Goal: Information Seeking & Learning: Learn about a topic

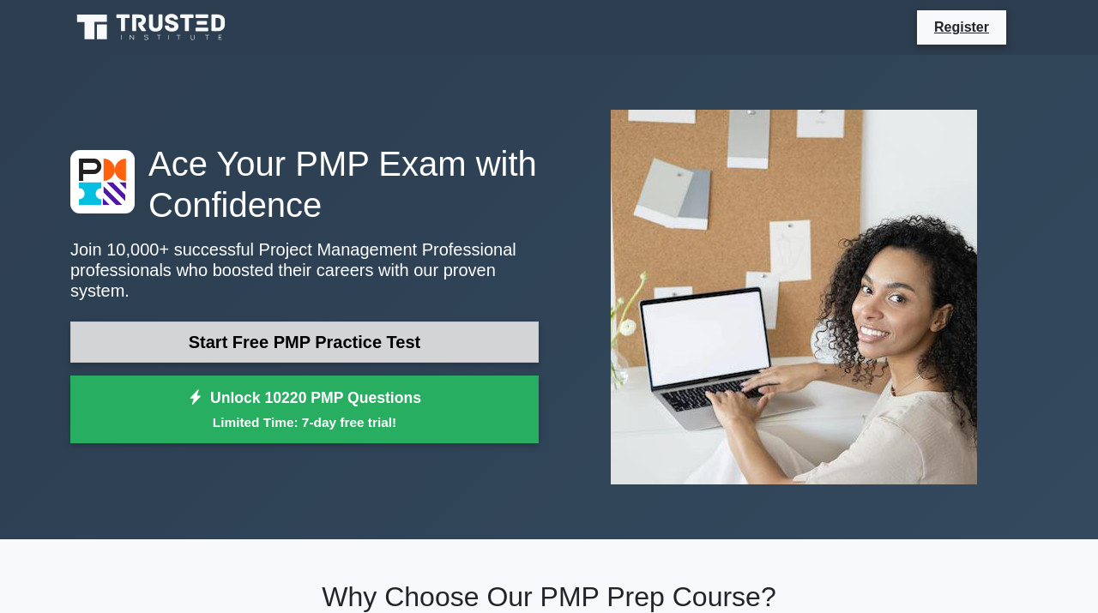
click at [406, 341] on link "Start Free PMP Practice Test" at bounding box center [304, 342] width 468 height 41
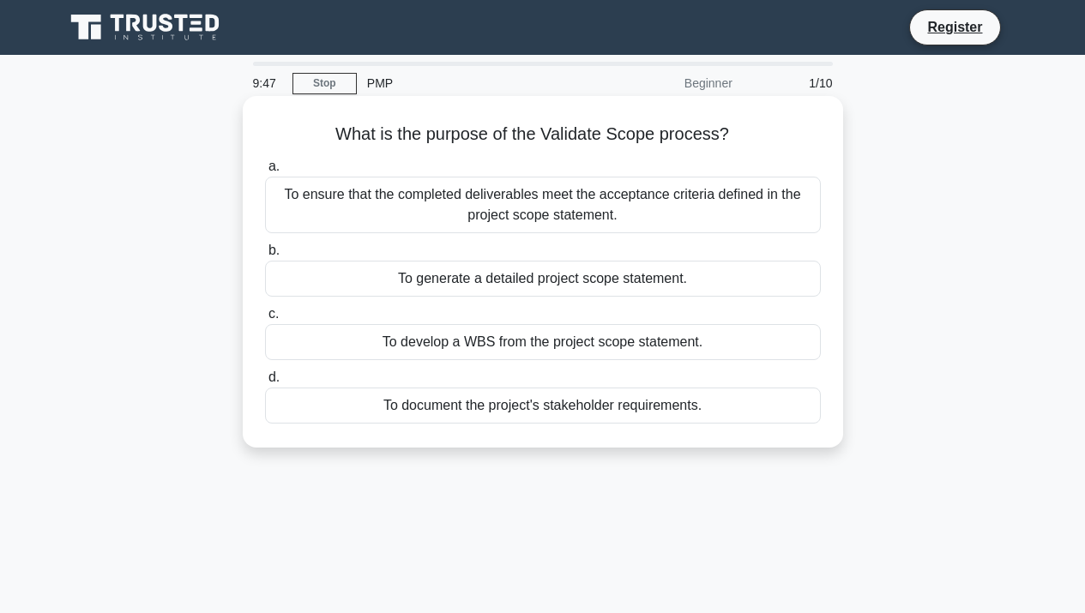
drag, startPoint x: 334, startPoint y: 137, endPoint x: 667, endPoint y: 416, distance: 434.0
click at [727, 431] on div "What is the purpose of the Validate Scope process? .spinner_0XTQ{transform-orig…" at bounding box center [543, 272] width 587 height 338
click at [362, 271] on div "To generate a detailed project scope statement." at bounding box center [543, 279] width 556 height 36
click at [265, 256] on input "b. To generate a detailed project scope statement." at bounding box center [265, 250] width 0 height 11
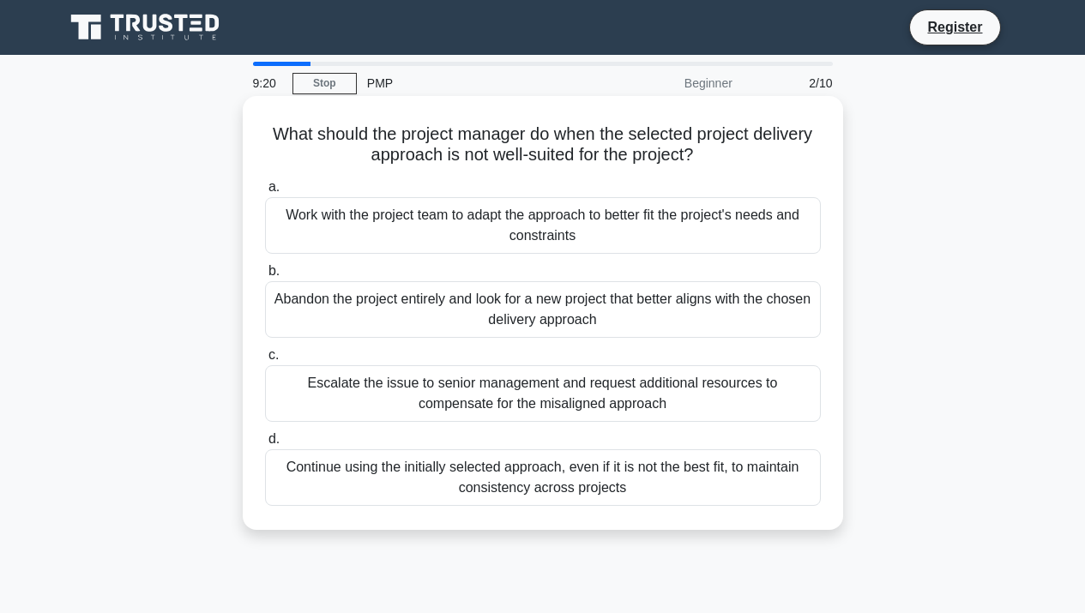
click at [316, 219] on div "Work with the project team to adapt the approach to better fit the project's ne…" at bounding box center [543, 225] width 556 height 57
click at [265, 193] on input "a. Work with the project team to adapt the approach to better fit the project's…" at bounding box center [265, 187] width 0 height 11
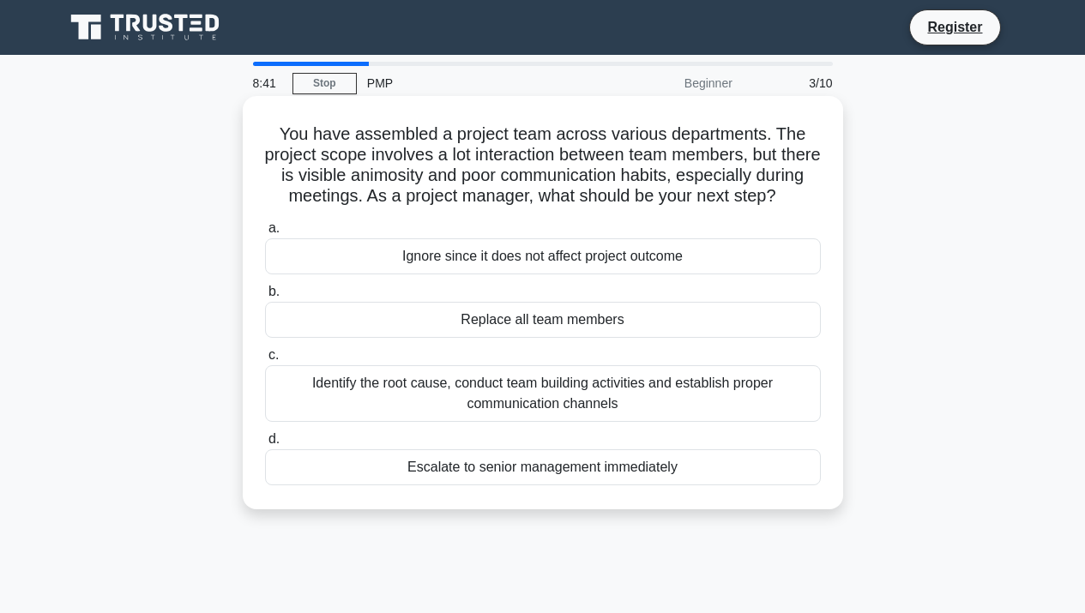
click at [653, 404] on div "Identify the root cause, conduct team building activities and establish proper …" at bounding box center [543, 393] width 556 height 57
click at [265, 361] on input "c. Identify the root cause, conduct team building activities and establish prop…" at bounding box center [265, 355] width 0 height 11
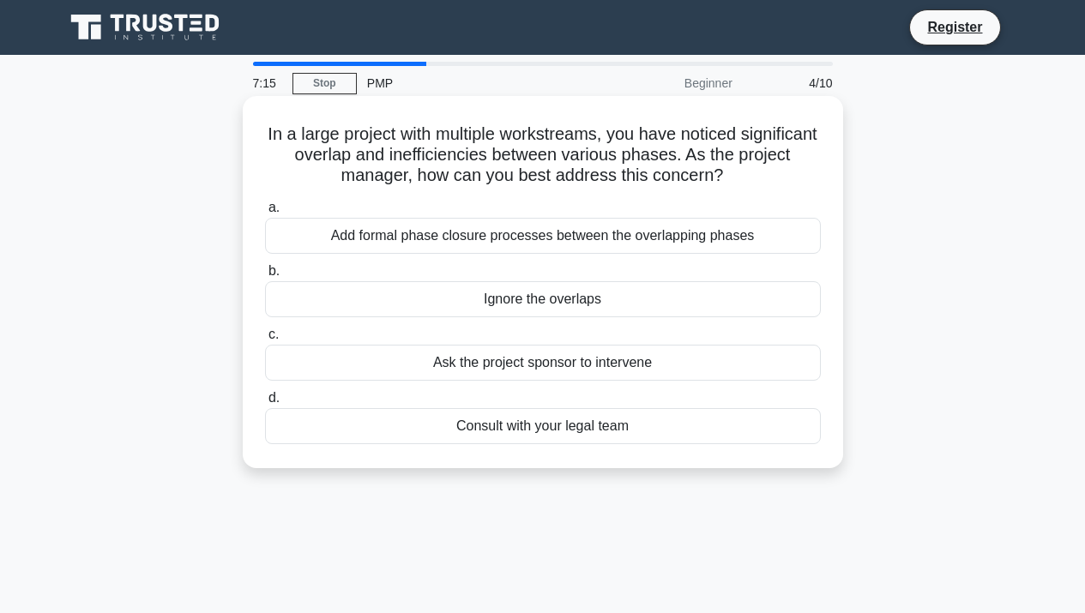
click at [693, 236] on div "Add formal phase closure processes between the overlapping phases" at bounding box center [543, 236] width 556 height 36
click at [265, 214] on input "a. Add formal phase closure processes between the overlapping phases" at bounding box center [265, 207] width 0 height 11
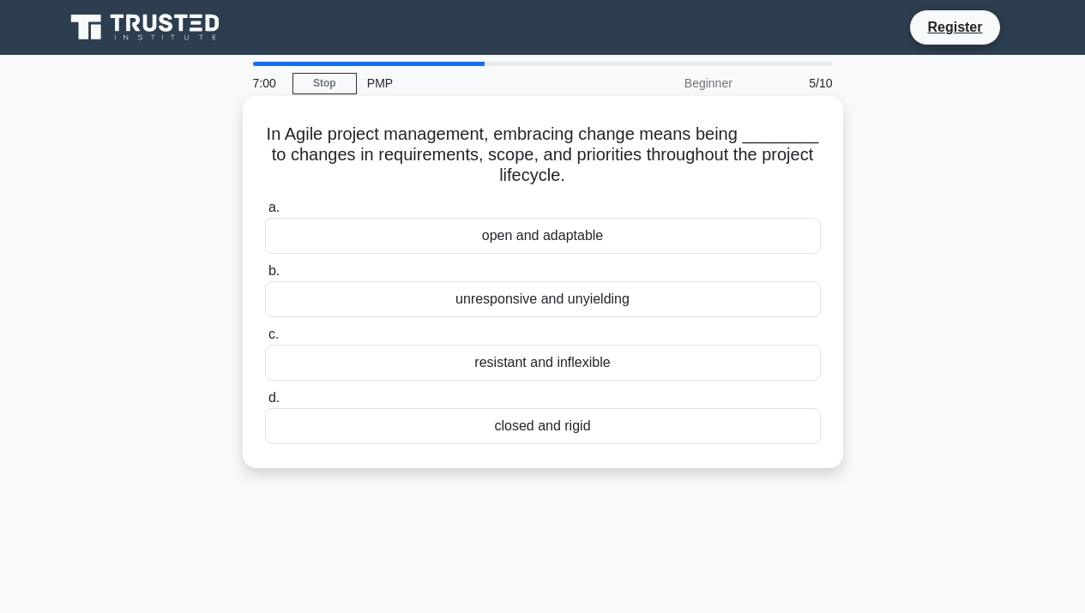
click at [548, 237] on div "open and adaptable" at bounding box center [543, 236] width 556 height 36
click at [265, 214] on input "a. open and adaptable" at bounding box center [265, 207] width 0 height 11
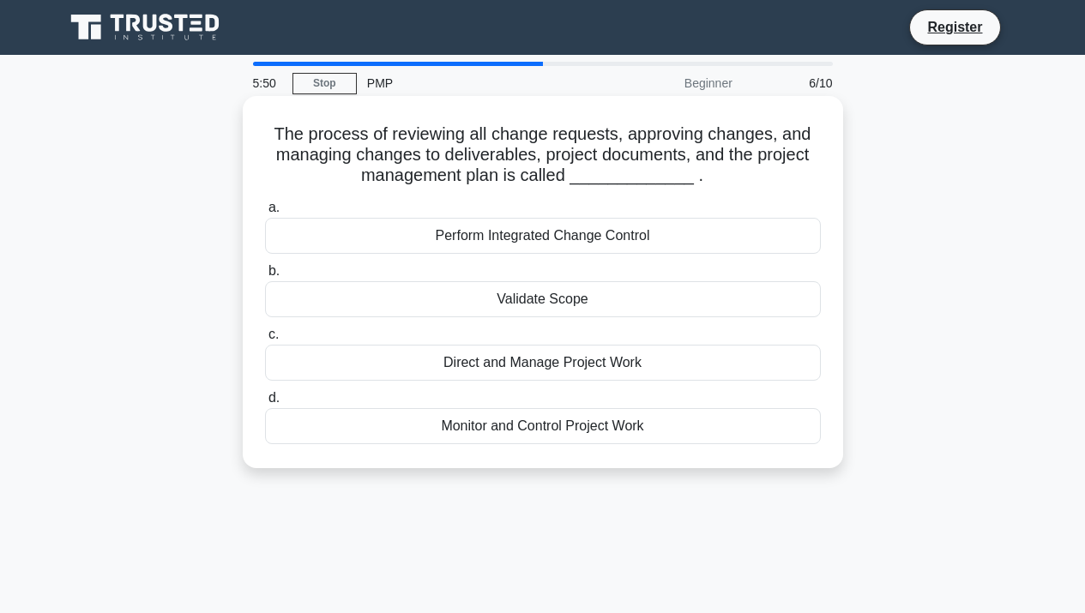
click at [572, 430] on div "Monitor and Control Project Work" at bounding box center [543, 426] width 556 height 36
click at [265, 404] on input "d. Monitor and Control Project Work" at bounding box center [265, 398] width 0 height 11
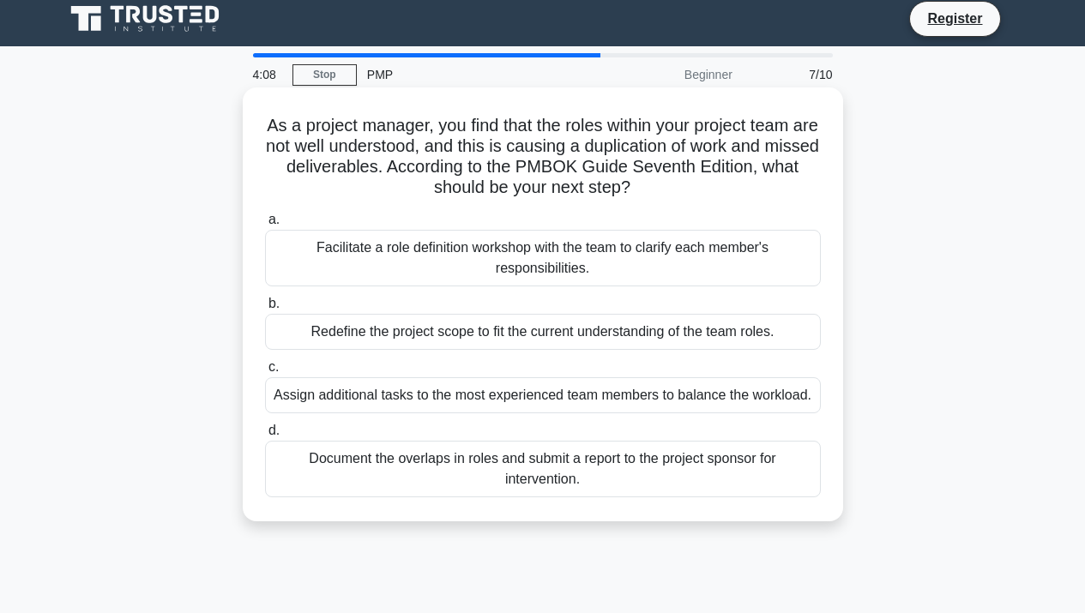
scroll to position [5, 0]
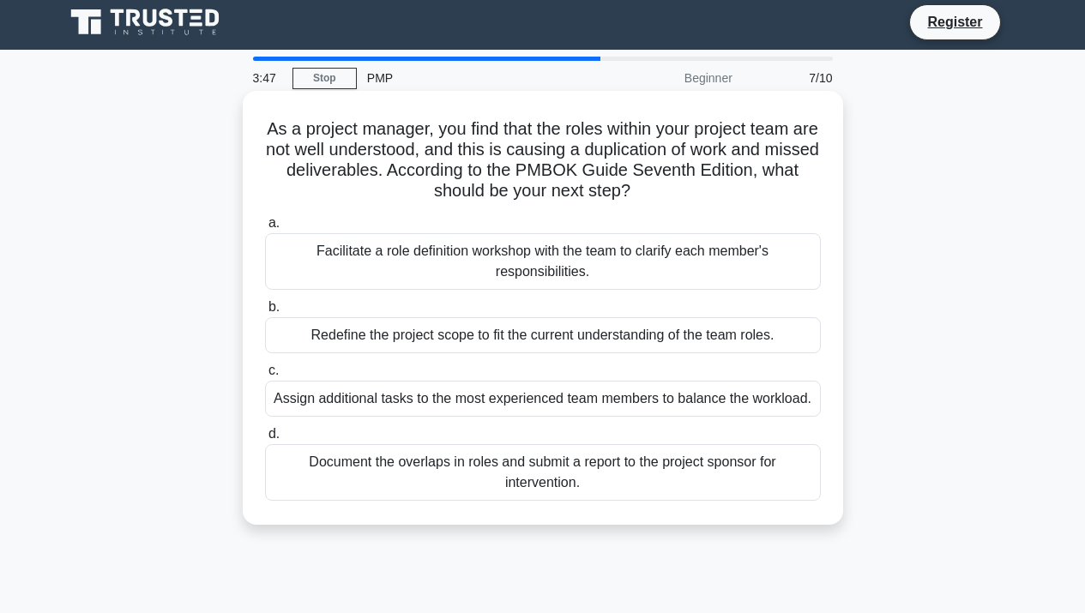
click at [647, 249] on div "Facilitate a role definition workshop with the team to clarify each member's re…" at bounding box center [543, 261] width 556 height 57
click at [265, 229] on input "a. Facilitate a role definition workshop with the team to clarify each member's…" at bounding box center [265, 223] width 0 height 11
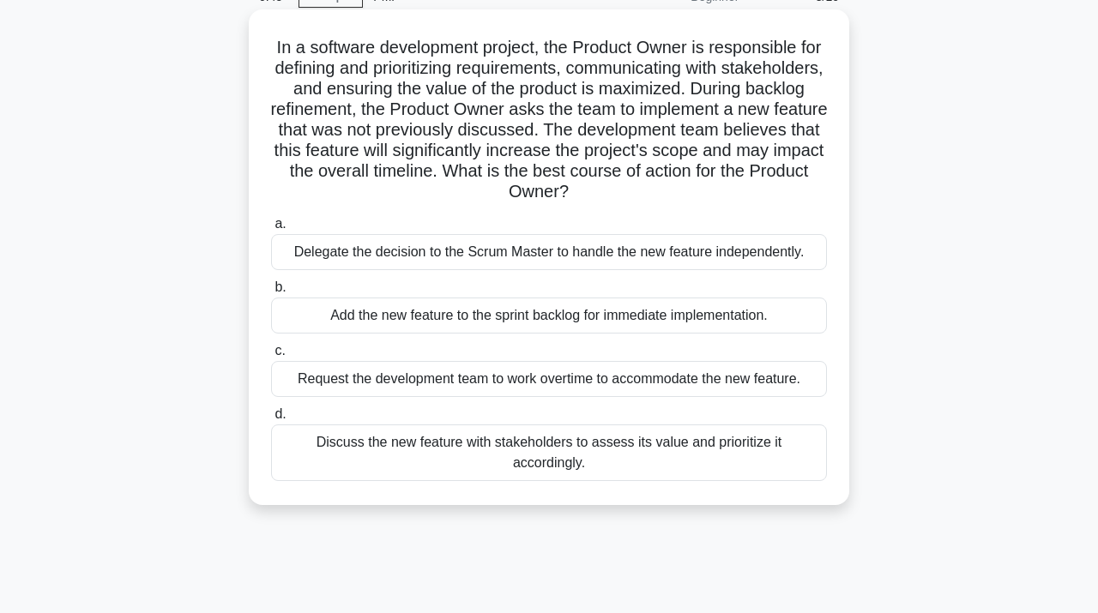
scroll to position [87, 0]
click at [425, 445] on div "Discuss the new feature with stakeholders to assess its value and prioritize it…" at bounding box center [549, 452] width 556 height 57
click at [271, 419] on input "d. Discuss the new feature with stakeholders to assess its value and prioritize…" at bounding box center [271, 413] width 0 height 11
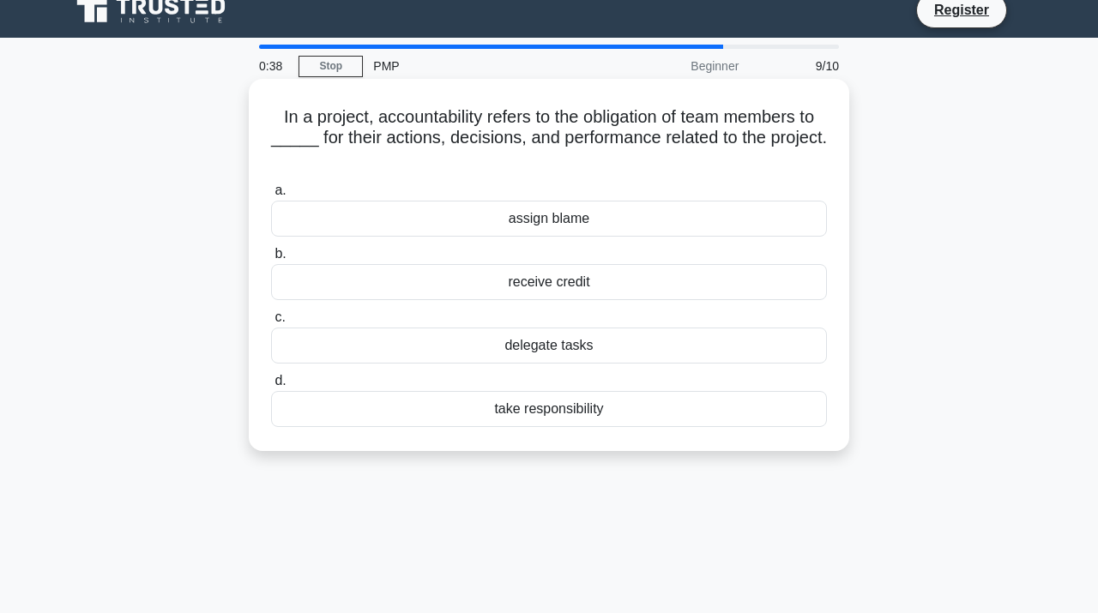
scroll to position [0, 0]
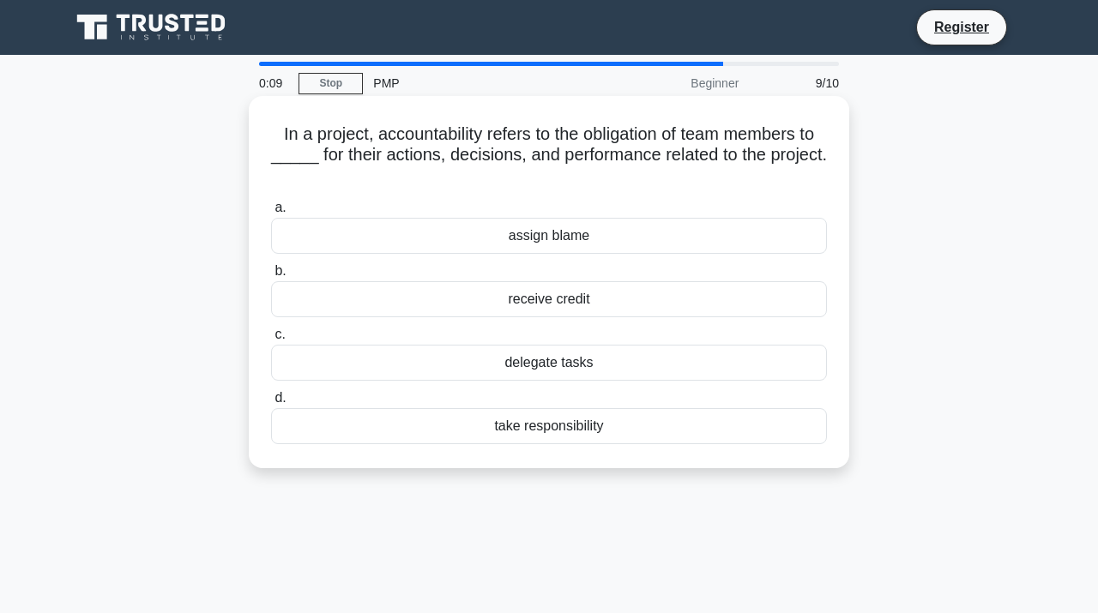
click at [551, 423] on div "take responsibility" at bounding box center [549, 426] width 556 height 36
click at [271, 404] on input "d. take responsibility" at bounding box center [271, 398] width 0 height 11
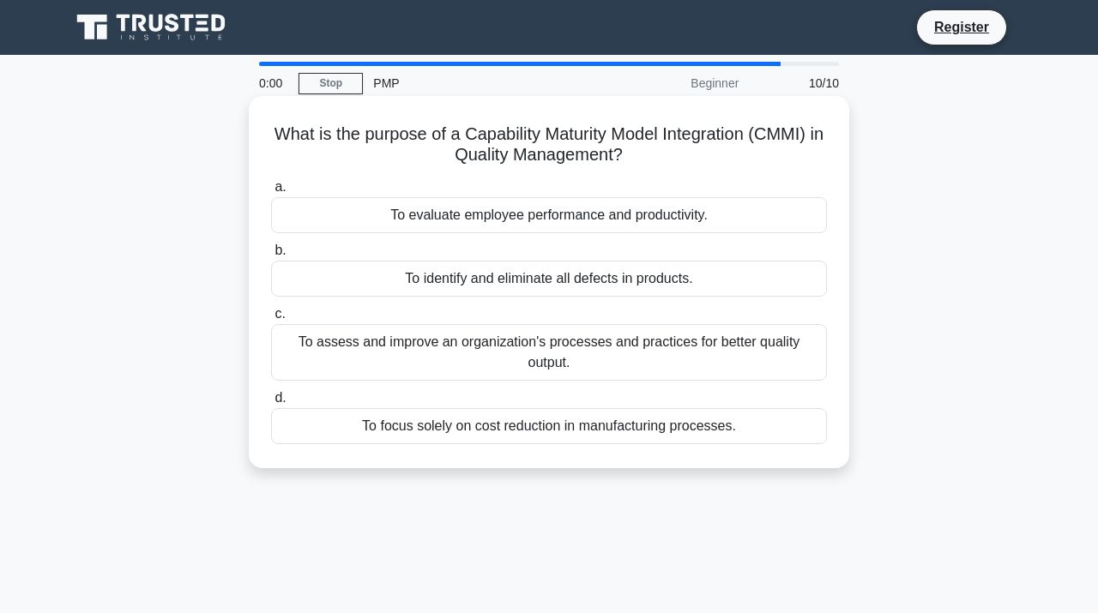
click at [517, 275] on div "To identify and eliminate all defects in products." at bounding box center [549, 279] width 556 height 36
click at [271, 256] on input "b. To identify and eliminate all defects in products." at bounding box center [271, 250] width 0 height 11
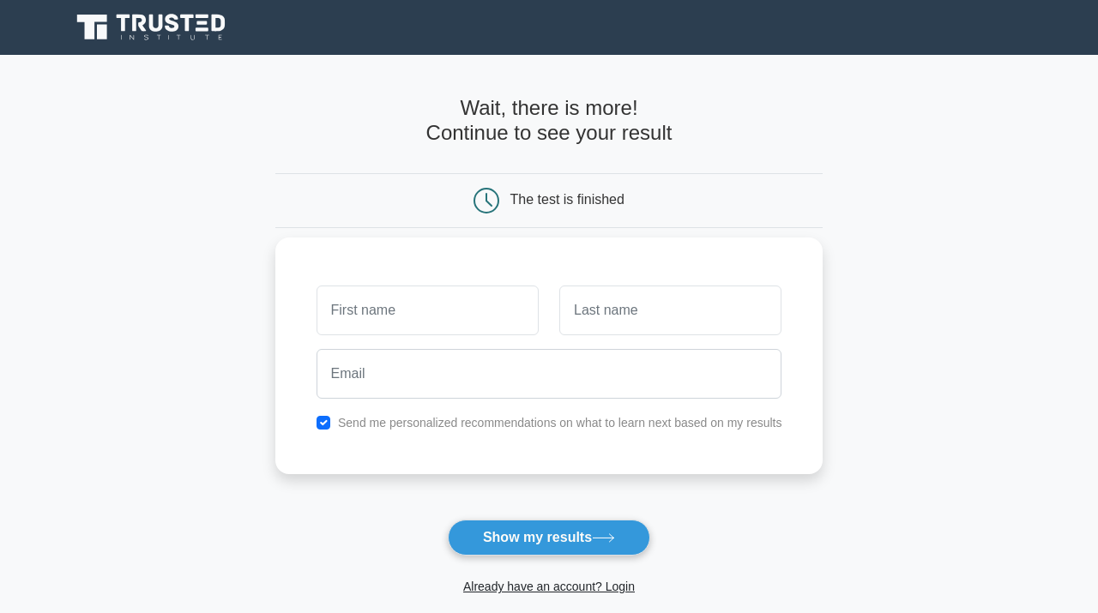
click at [497, 310] on input "text" at bounding box center [427, 311] width 222 height 50
click at [598, 551] on button "Show my results" at bounding box center [549, 538] width 202 height 36
type input "j"
type input "[PERSON_NAME]"
click at [656, 315] on input "text" at bounding box center [670, 311] width 222 height 50
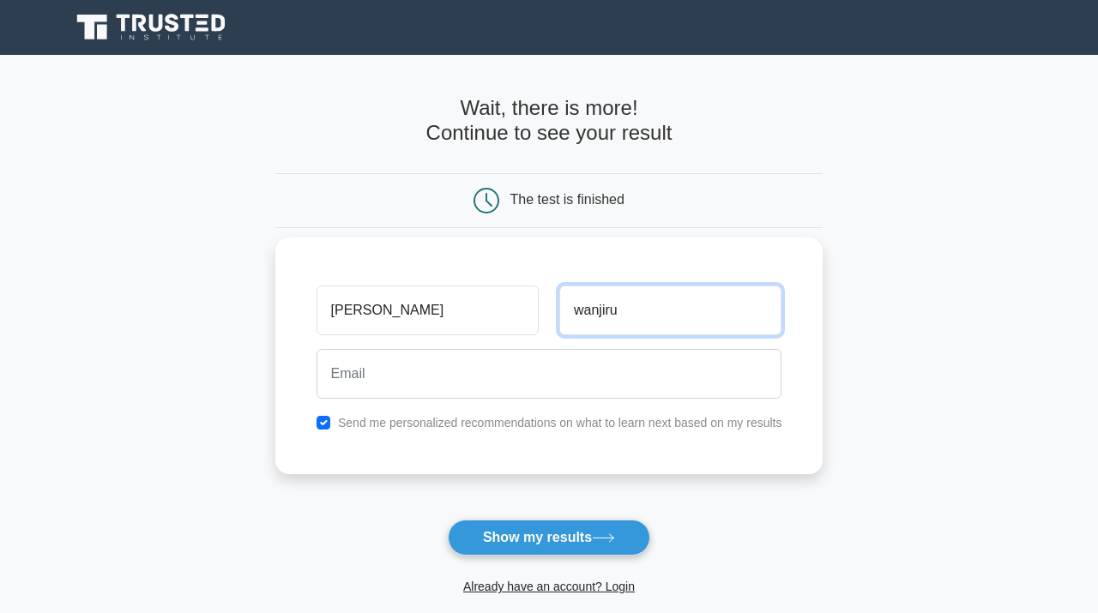
type input "wanjiru"
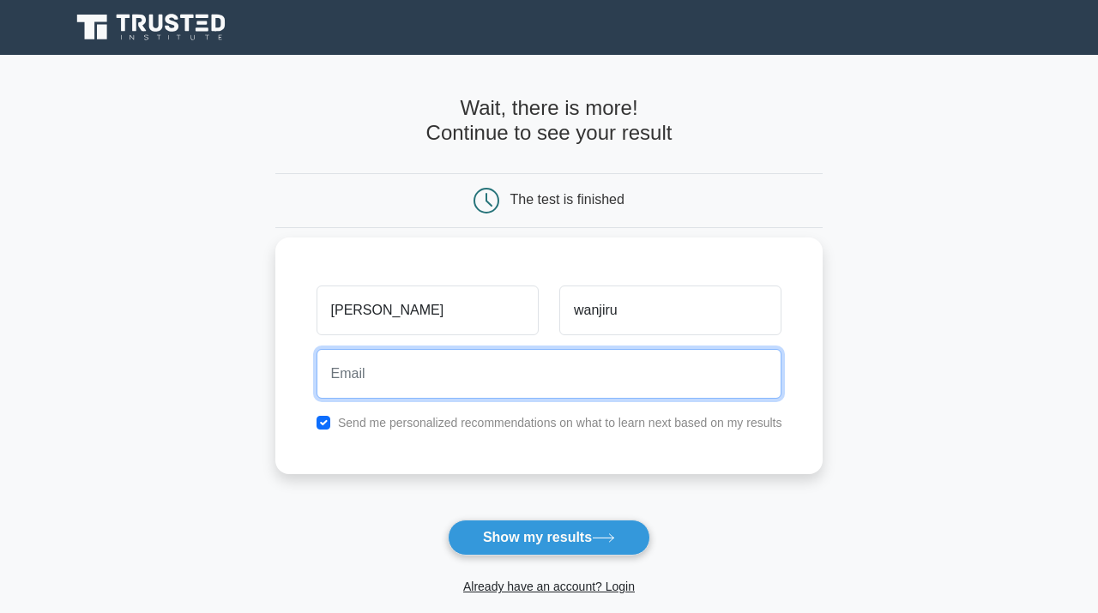
click at [629, 388] on input "email" at bounding box center [549, 374] width 466 height 50
type input "wanjirujeanette34@gmail.com"
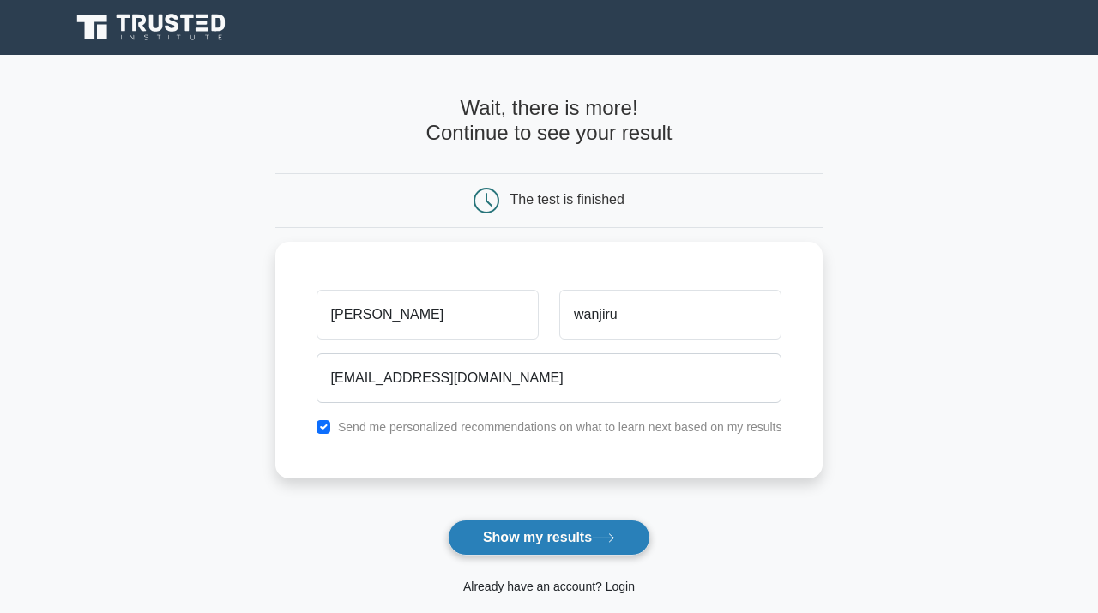
click at [581, 538] on button "Show my results" at bounding box center [549, 538] width 202 height 36
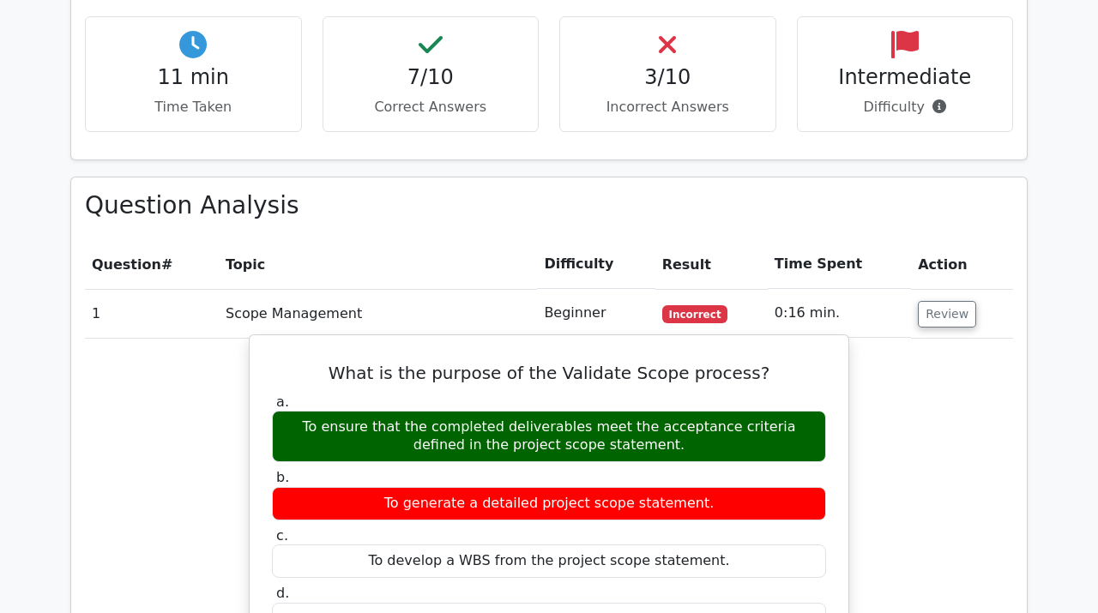
scroll to position [1296, 0]
